Goal: Task Accomplishment & Management: Use online tool/utility

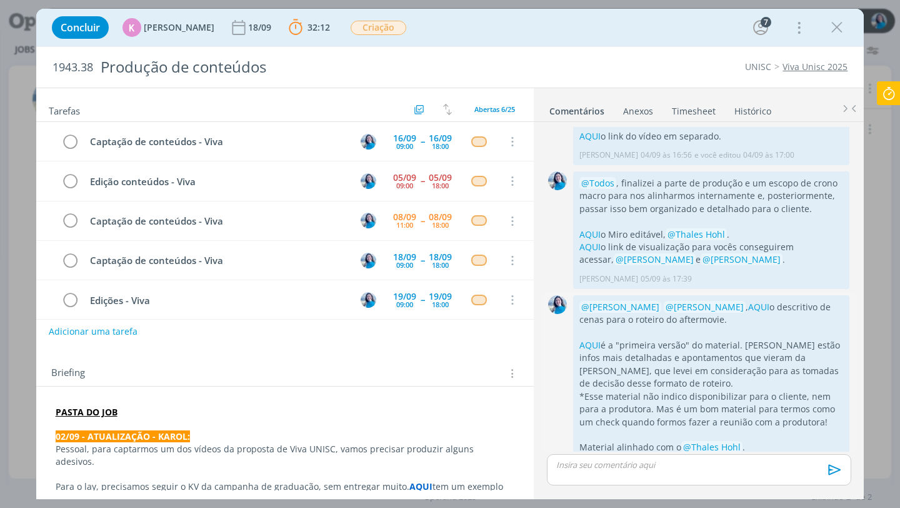
scroll to position [429, 0]
click at [592, 226] on link "AQUI" at bounding box center [590, 232] width 21 height 12
click at [895, 95] on icon at bounding box center [889, 93] width 23 height 24
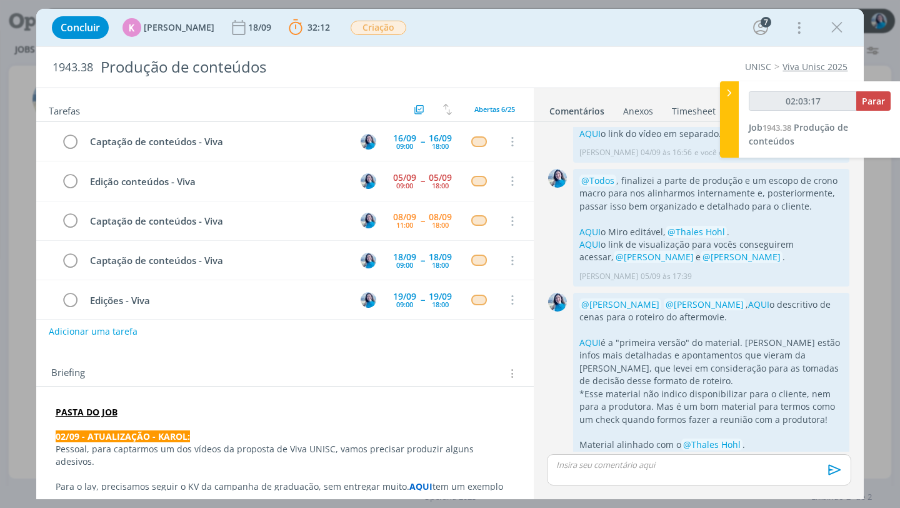
type input "02:03:18"
click at [727, 95] on icon at bounding box center [729, 92] width 13 height 13
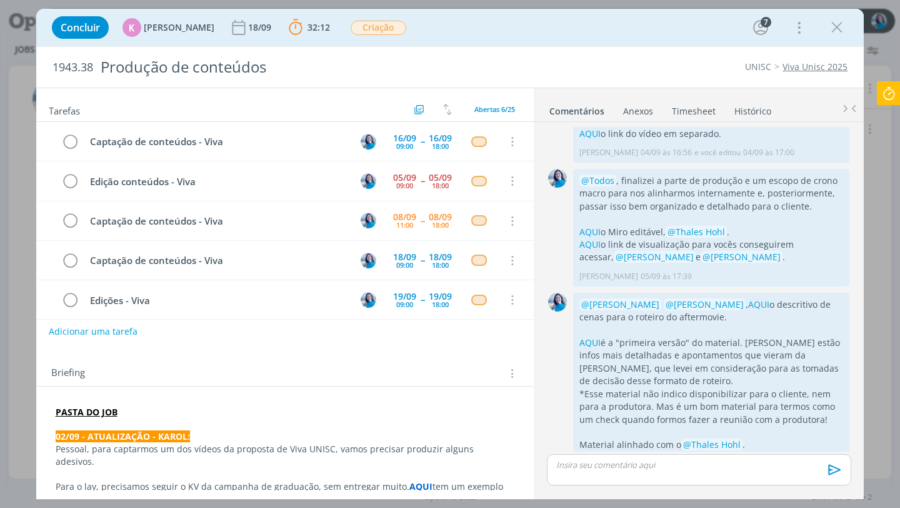
click at [96, 412] on strong "PASTA DO JOB" at bounding box center [87, 412] width 62 height 12
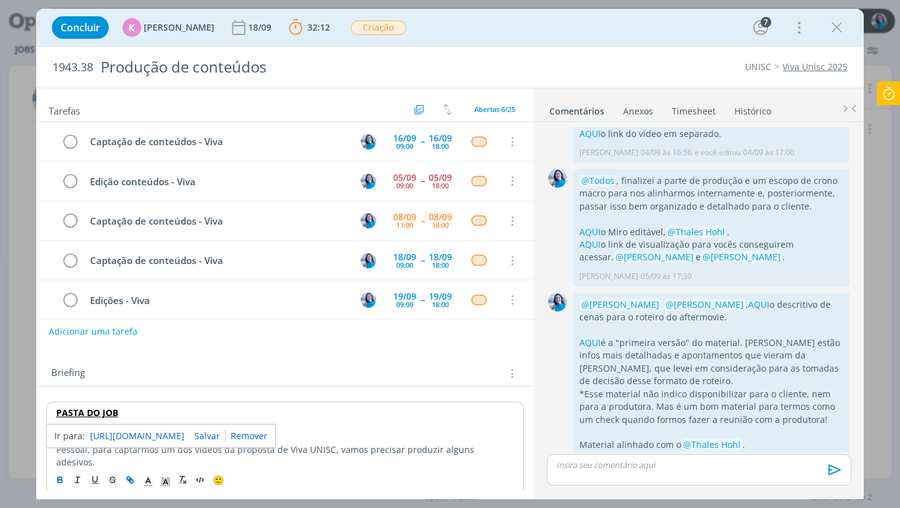
click at [120, 435] on link "https://sobeae.sharepoint.com/:f:/s/SOBEAE/EvhDPTIUOaJIsPqfuF7XBu4B0WmY3fooNgUc…" at bounding box center [137, 436] width 94 height 16
click at [894, 90] on icon at bounding box center [889, 93] width 23 height 24
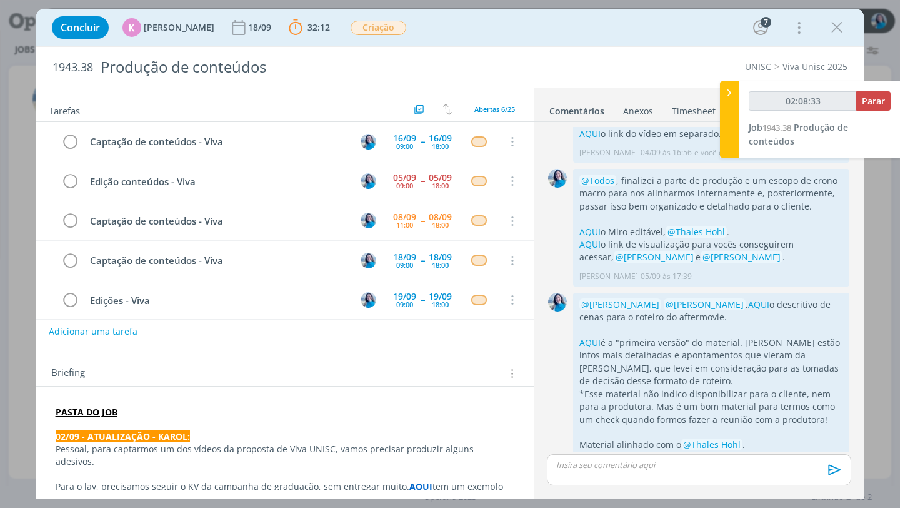
type input "02:08:34"
click at [873, 103] on span "Parar" at bounding box center [873, 101] width 23 height 12
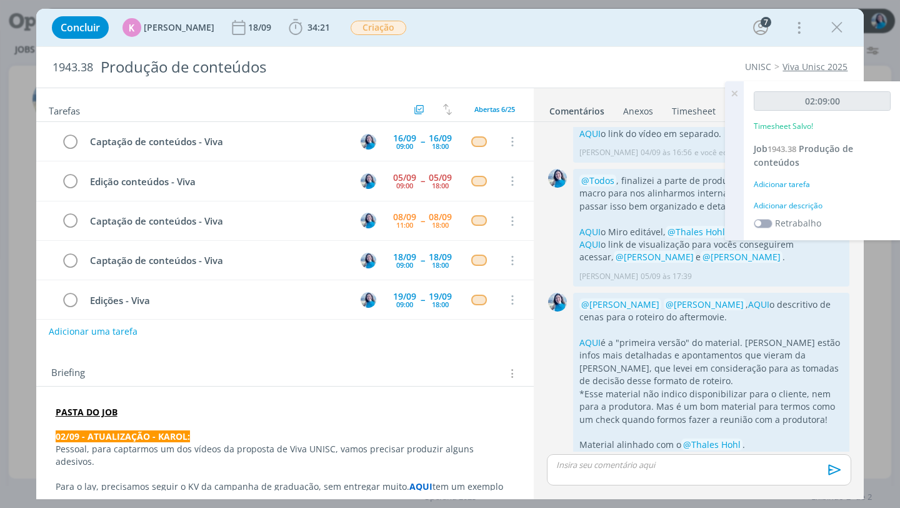
click at [803, 205] on div "Adicionar descrição" at bounding box center [822, 205] width 137 height 11
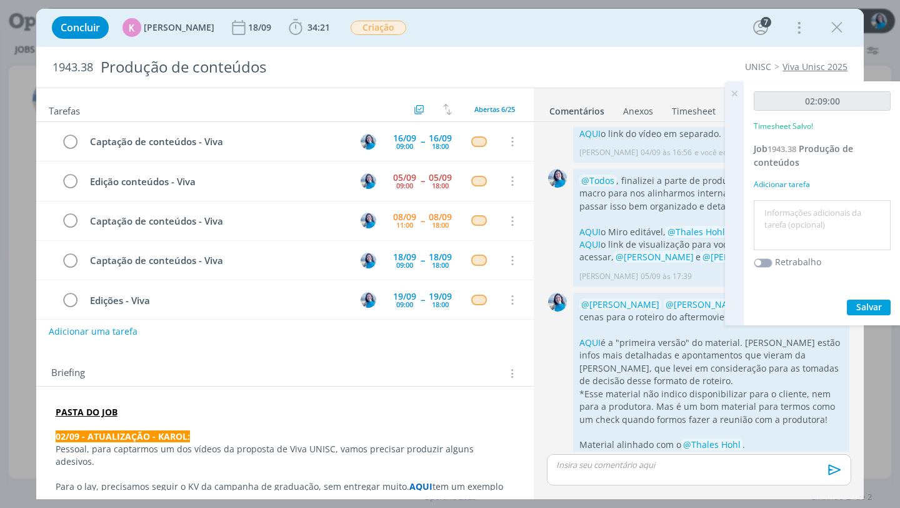
click at [804, 212] on textarea at bounding box center [822, 225] width 131 height 44
type textarea "edição vídeos Viva Unisc (fase teaser)"
click at [871, 306] on span "Salvar" at bounding box center [869, 307] width 26 height 12
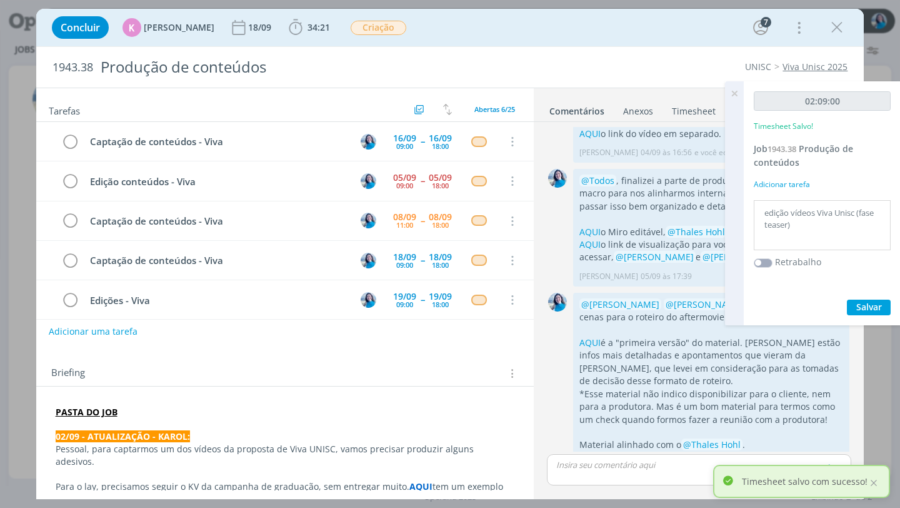
click at [736, 98] on icon at bounding box center [734, 93] width 23 height 24
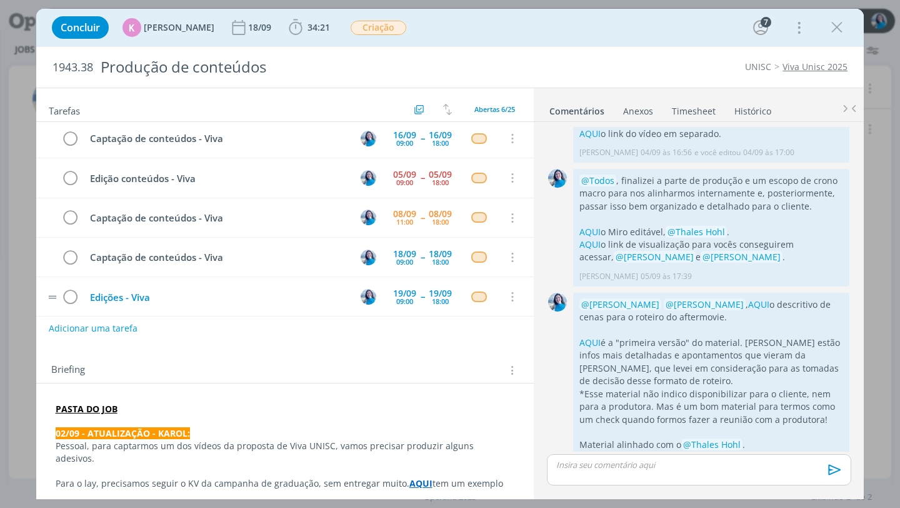
scroll to position [0, 0]
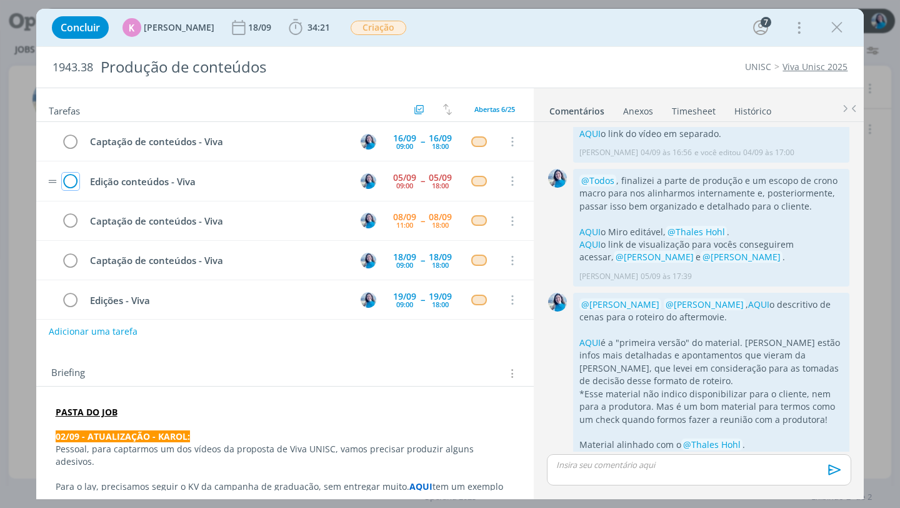
click at [72, 181] on icon "dialog" at bounding box center [71, 181] width 18 height 19
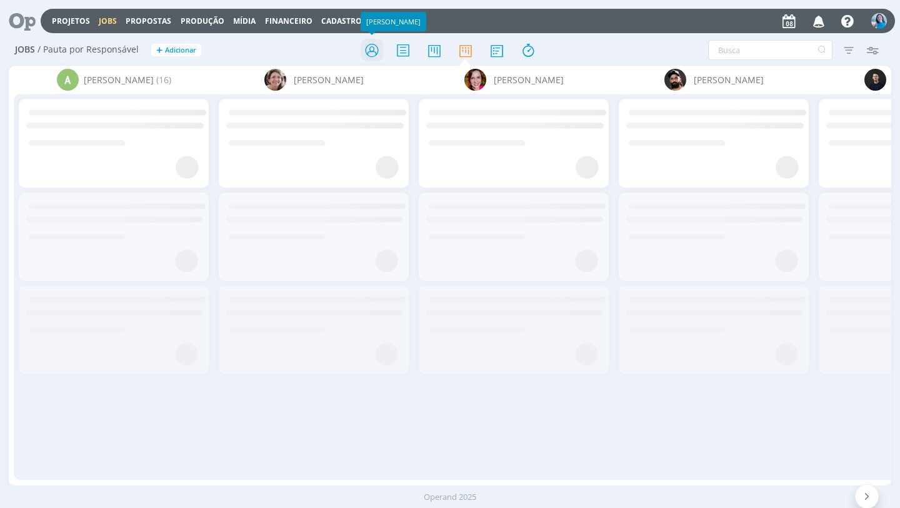
click at [377, 55] on icon at bounding box center [372, 50] width 23 height 24
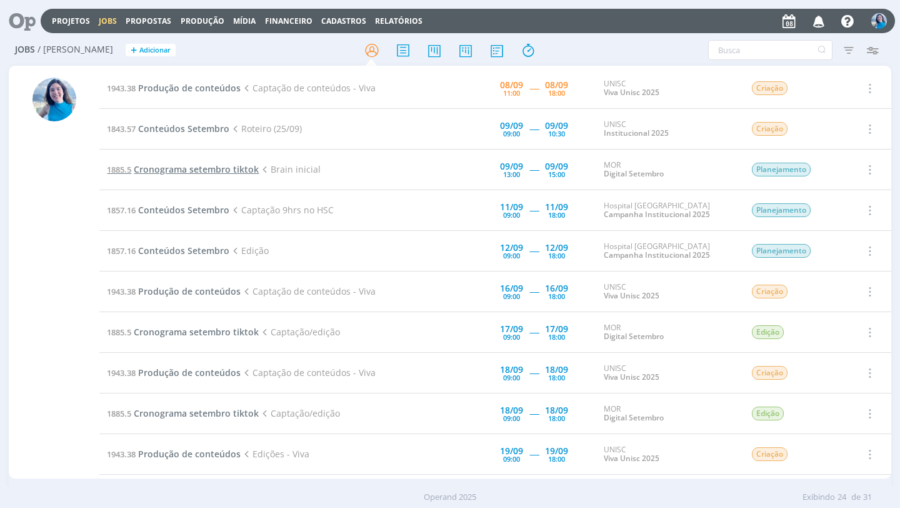
click at [199, 169] on span "Cronograma setembro tiktok" at bounding box center [196, 169] width 125 height 12
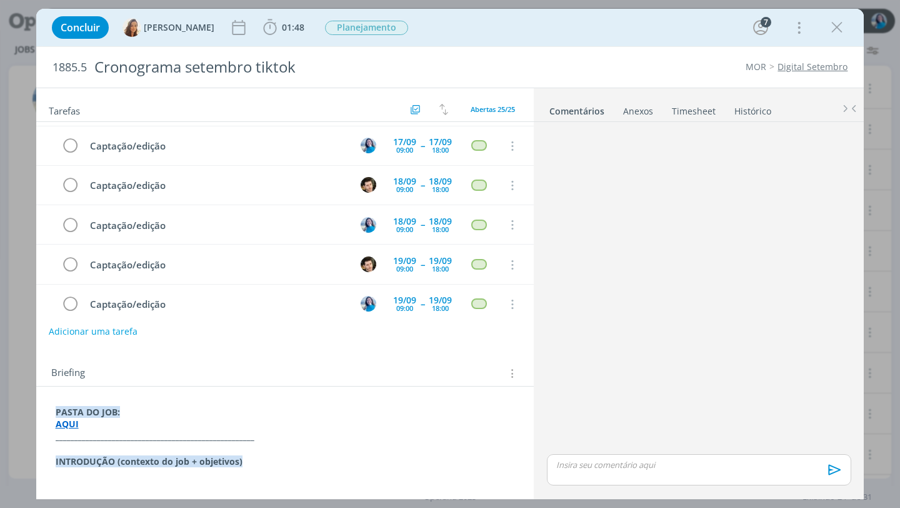
scroll to position [517, 0]
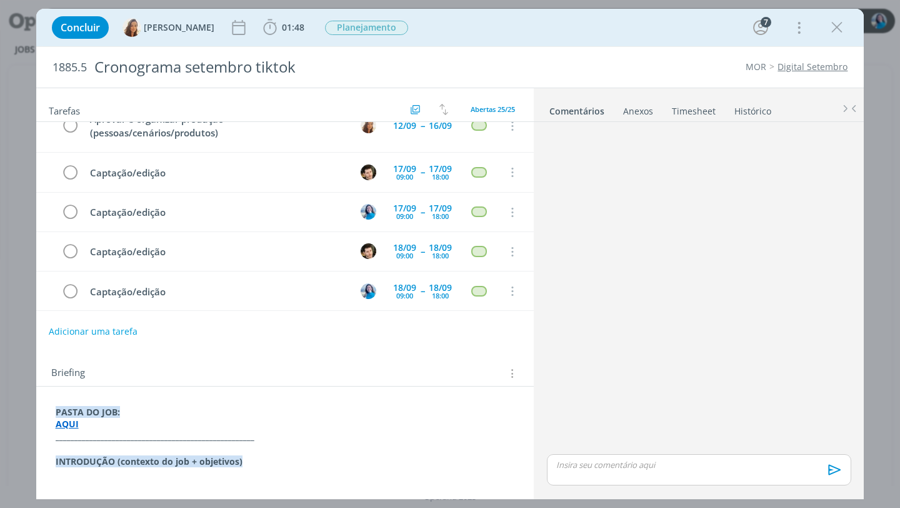
scroll to position [241, 0]
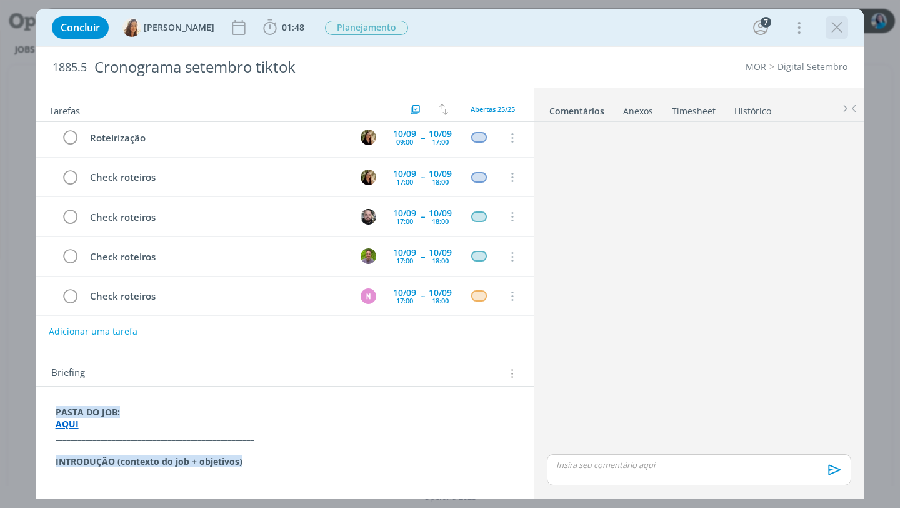
click at [839, 34] on icon "dialog" at bounding box center [837, 27] width 19 height 19
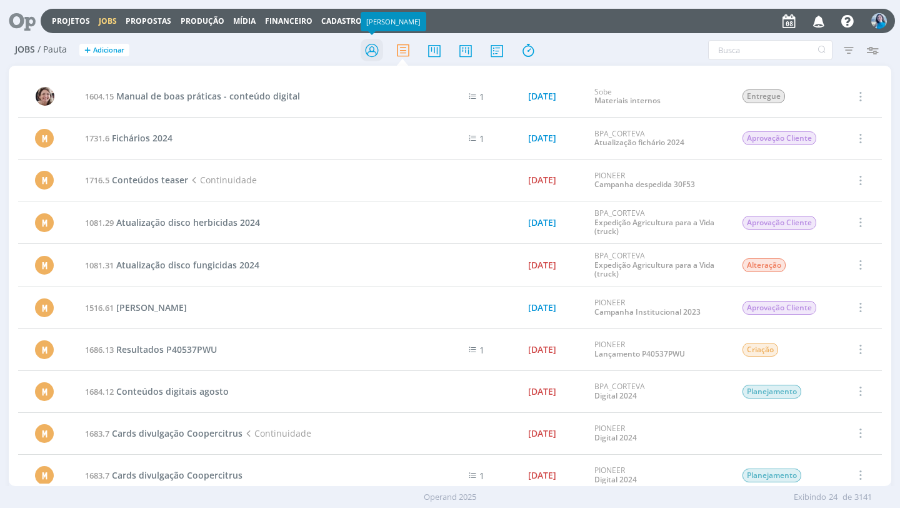
click at [374, 53] on icon at bounding box center [372, 50] width 23 height 24
